Goal: Task Accomplishment & Management: Manage account settings

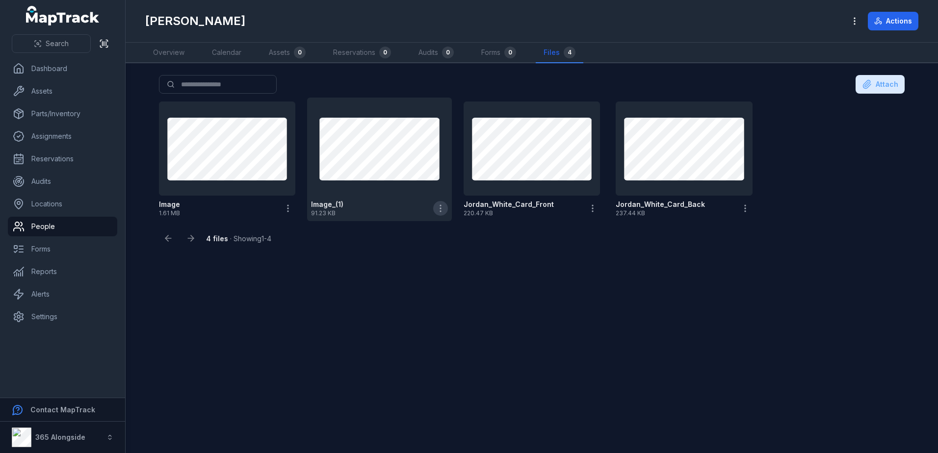
click at [442, 204] on icon "button" at bounding box center [441, 209] width 10 height 10
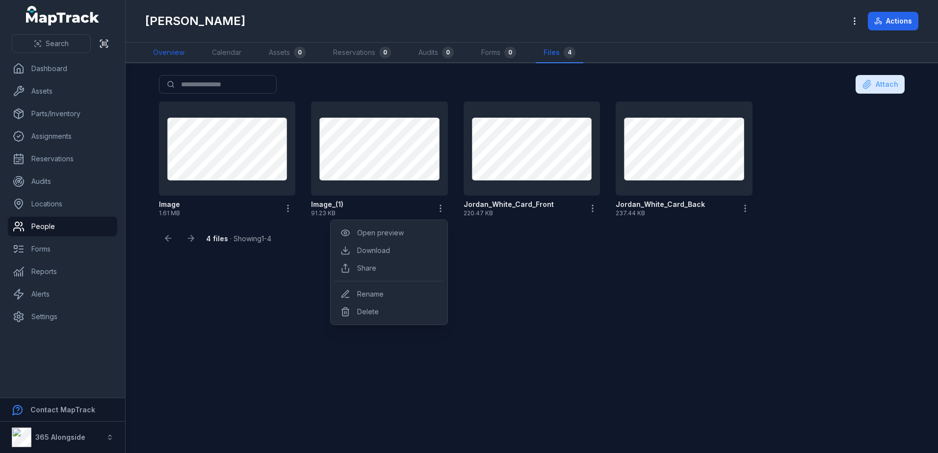
click at [178, 54] on link "Overview" at bounding box center [168, 53] width 47 height 21
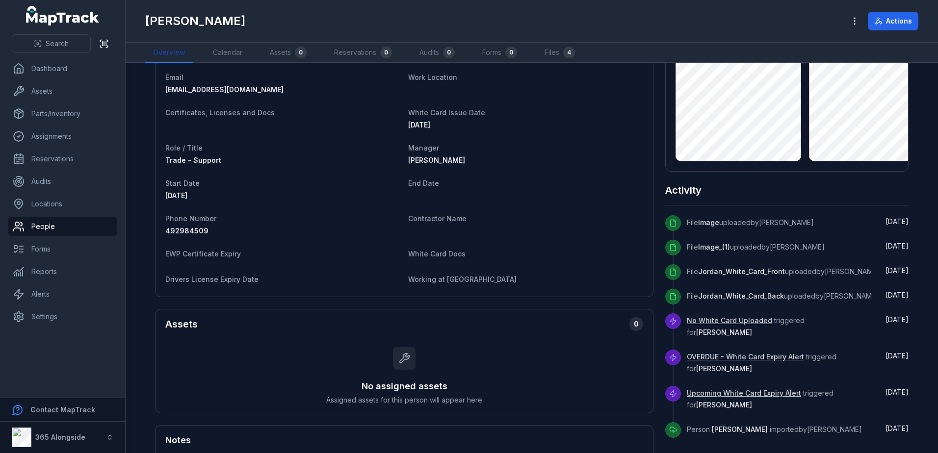
scroll to position [98, 0]
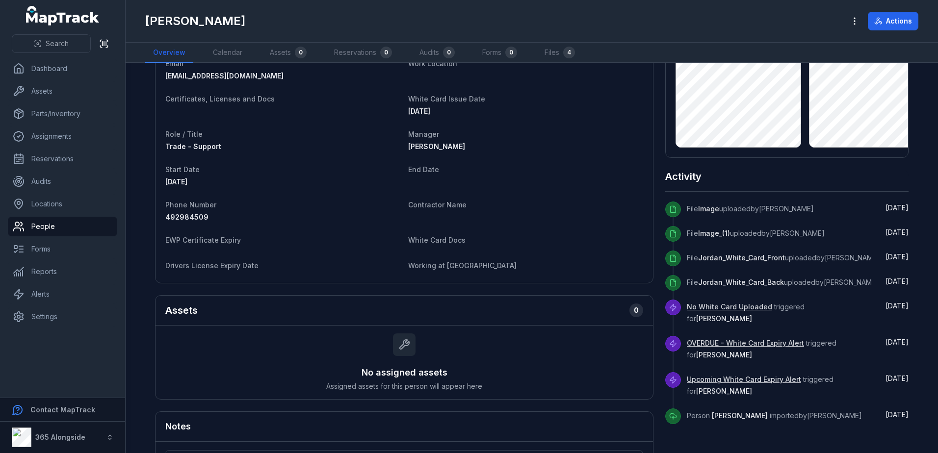
click at [418, 236] on dt "White Card Docs" at bounding box center [525, 240] width 235 height 12
click at [421, 238] on span "White Card Docs" at bounding box center [436, 240] width 57 height 8
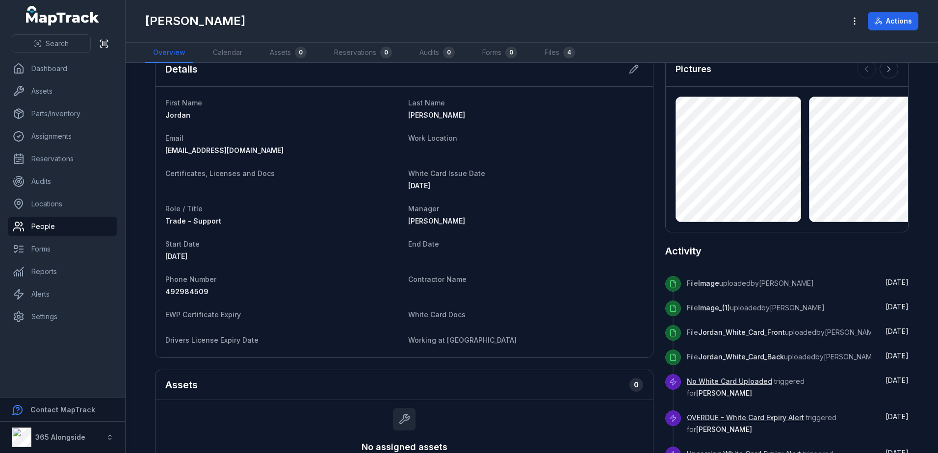
scroll to position [0, 0]
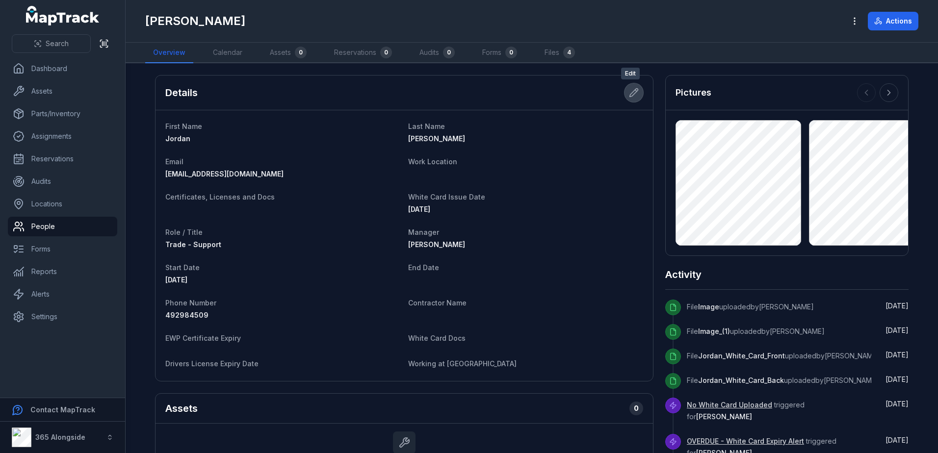
click at [630, 95] on icon at bounding box center [634, 93] width 8 height 8
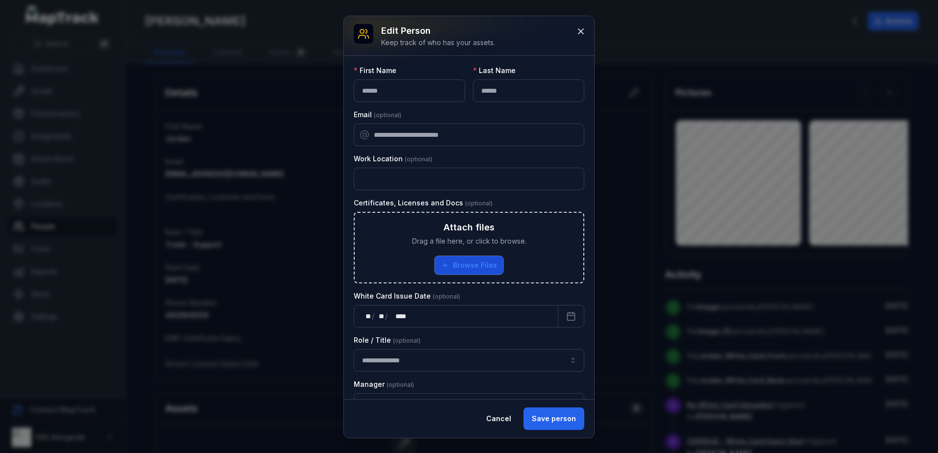
click at [461, 261] on button "Browse Files" at bounding box center [469, 265] width 69 height 19
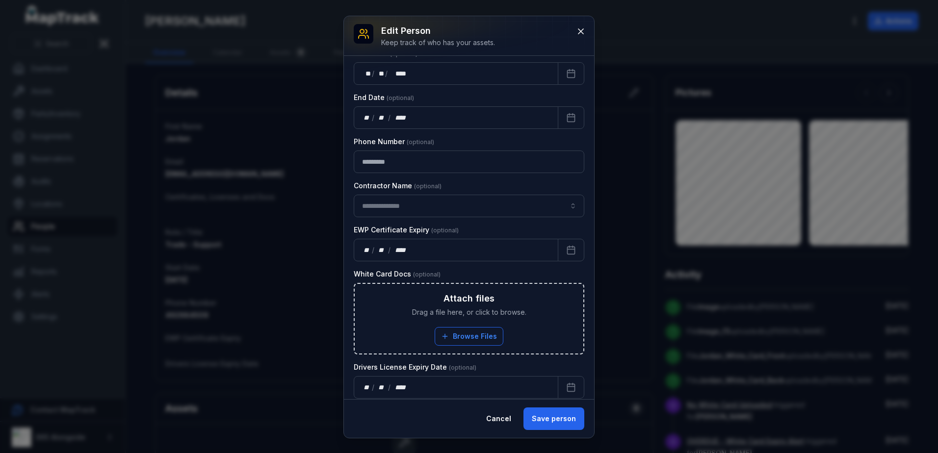
scroll to position [393, 0]
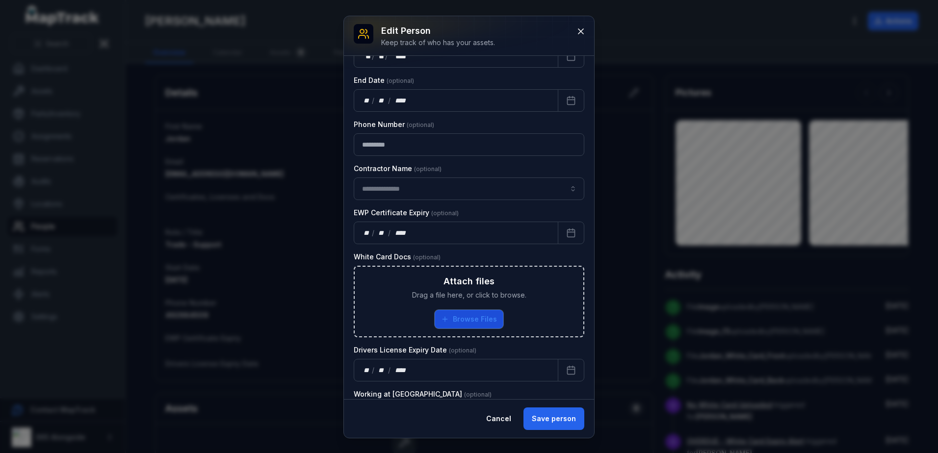
click at [471, 314] on button "Browse Files" at bounding box center [469, 319] width 69 height 19
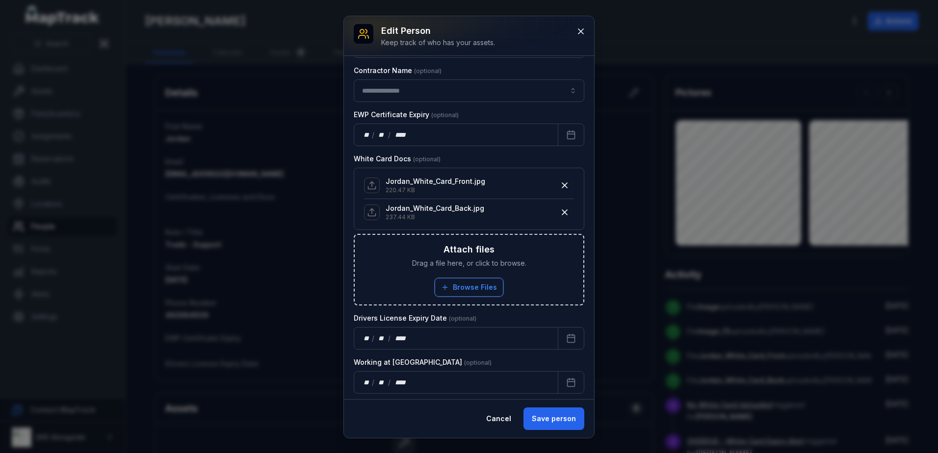
scroll to position [495, 0]
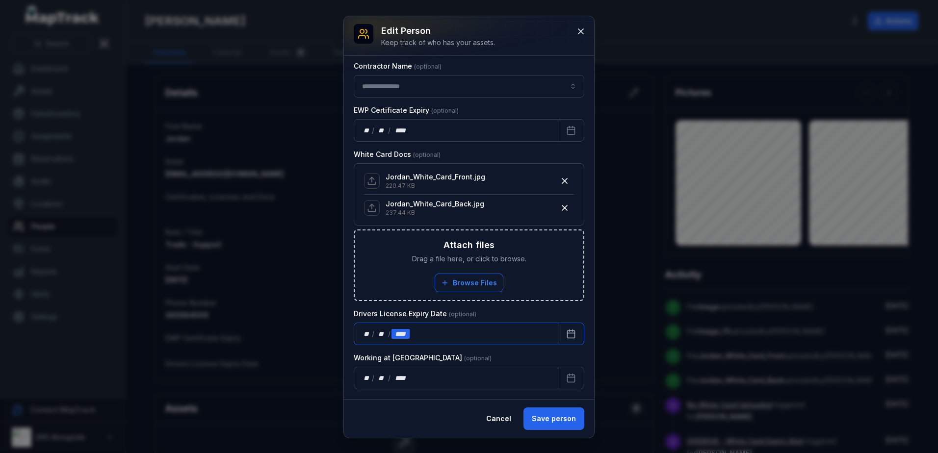
click at [397, 330] on div "****" at bounding box center [401, 334] width 18 height 10
click at [361, 336] on div "** / ** / ****" at bounding box center [456, 334] width 205 height 23
click at [566, 335] on icon "Calendar" at bounding box center [571, 334] width 10 height 10
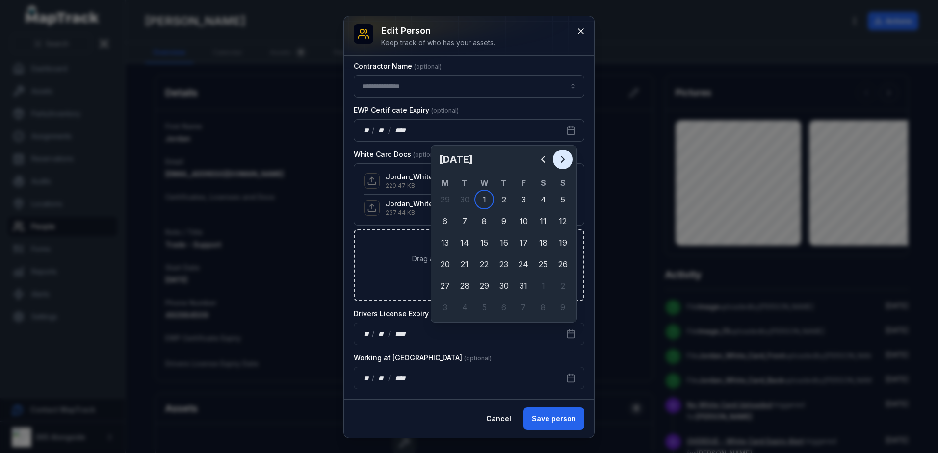
click at [567, 161] on icon "Next" at bounding box center [563, 160] width 12 height 12
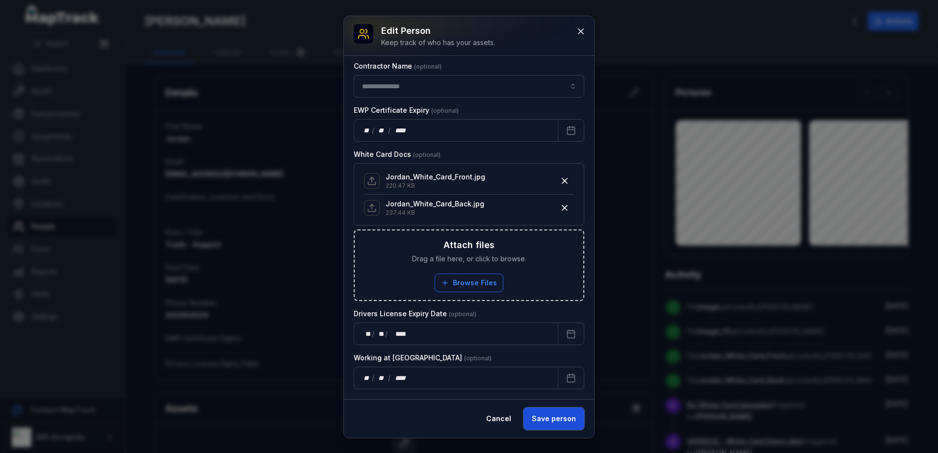
click at [555, 417] on button "Save person" at bounding box center [554, 419] width 61 height 23
